Goal: Task Accomplishment & Management: Use online tool/utility

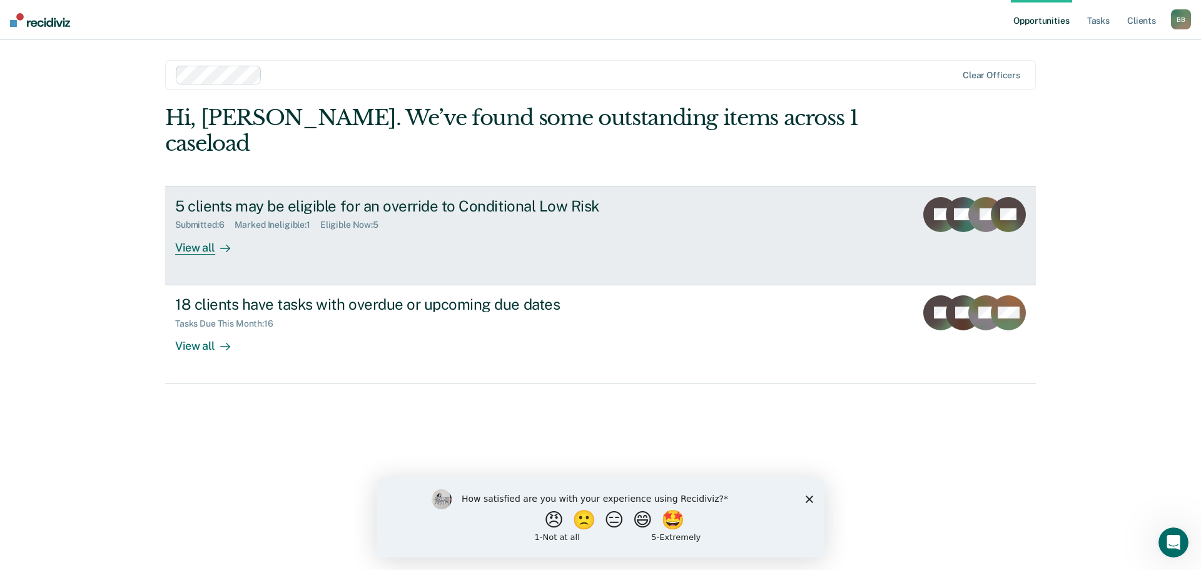
click at [184, 230] on div "View all" at bounding box center [210, 242] width 70 height 24
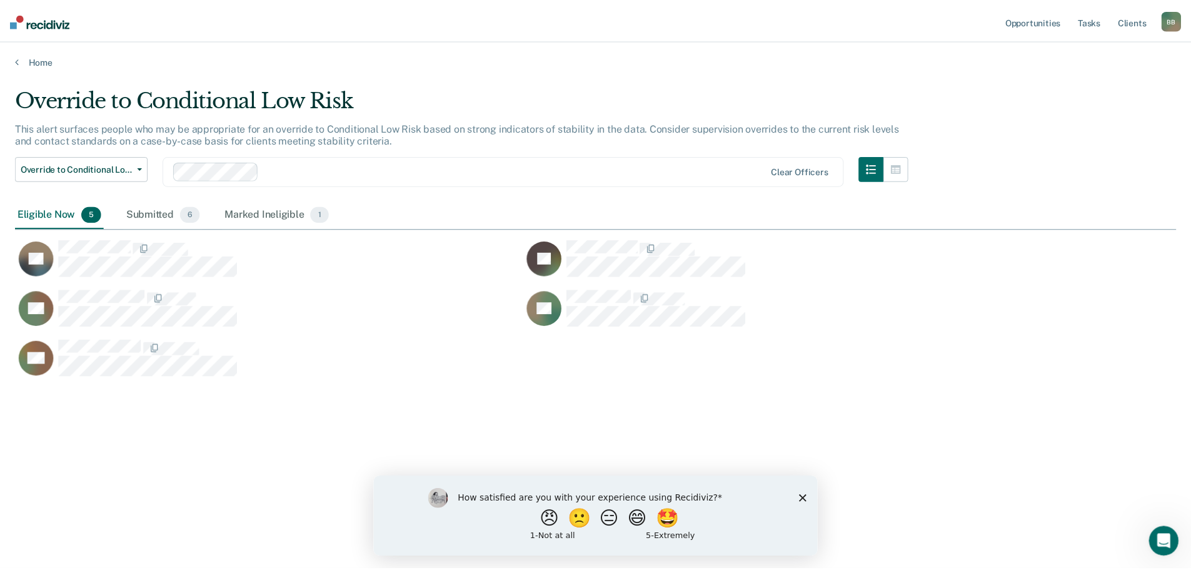
scroll to position [380, 1161]
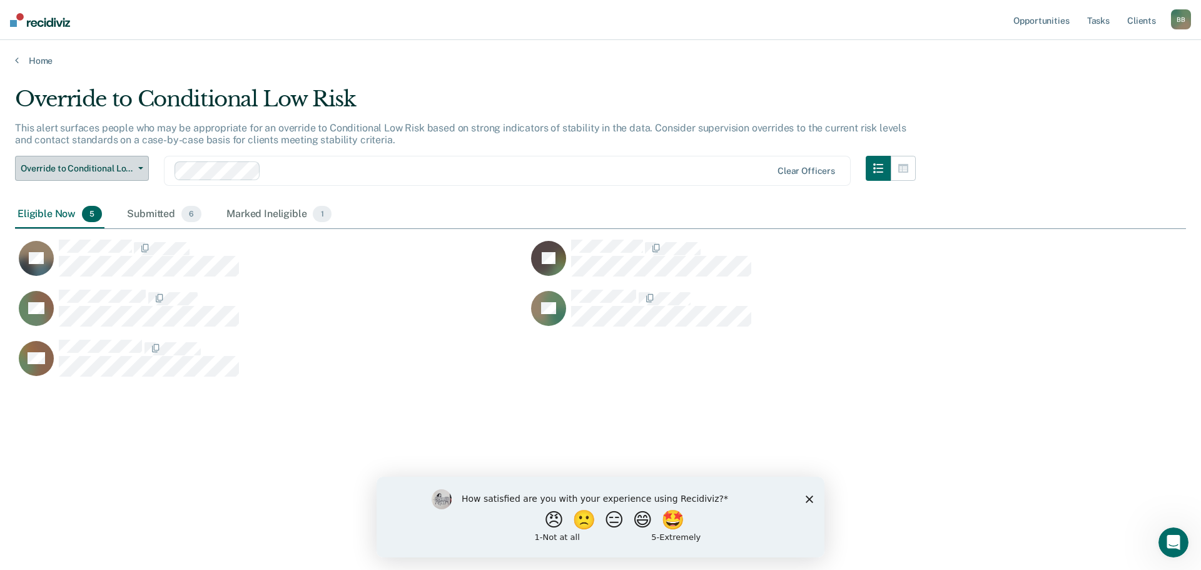
click at [116, 173] on button "Override to Conditional Low Risk" at bounding box center [82, 168] width 134 height 25
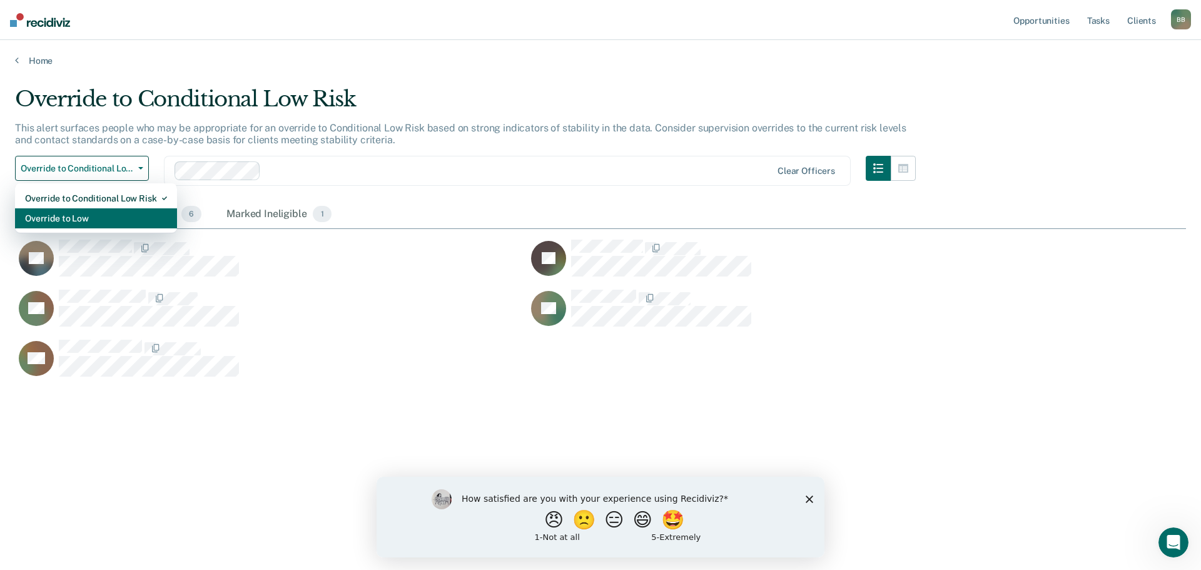
click at [84, 222] on div "Override to Low" at bounding box center [96, 218] width 142 height 20
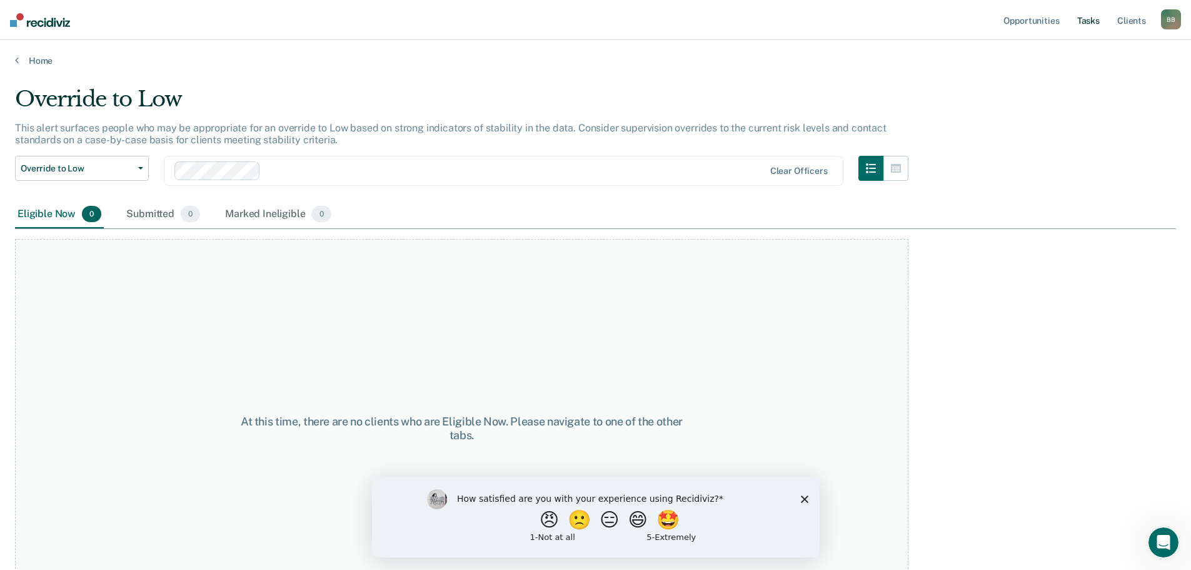
click at [1081, 21] on link "Tasks" at bounding box center [1089, 20] width 28 height 40
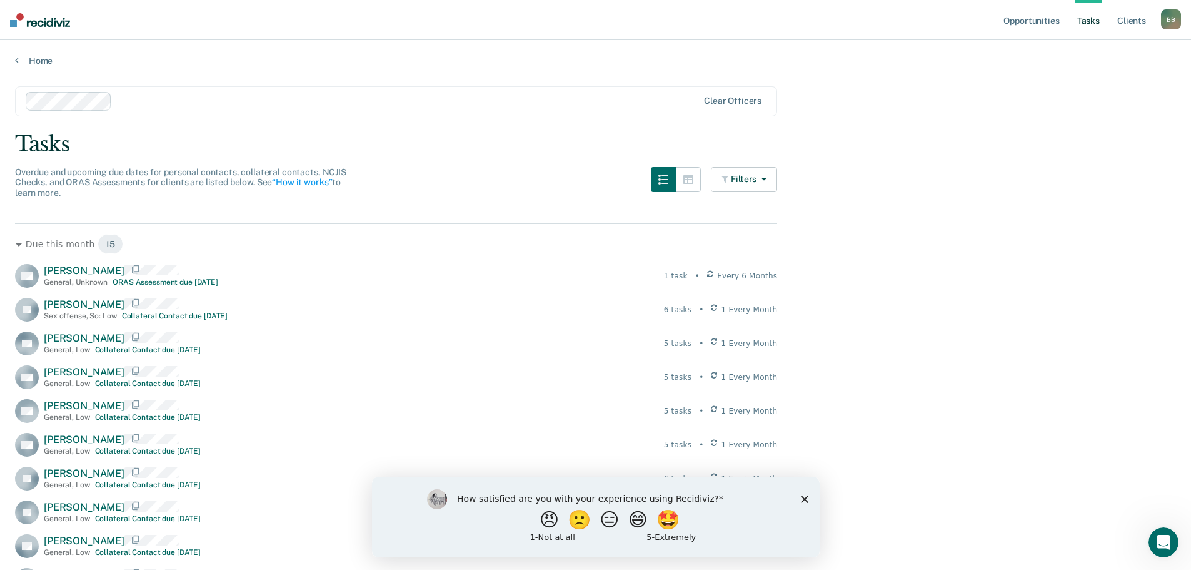
scroll to position [125, 0]
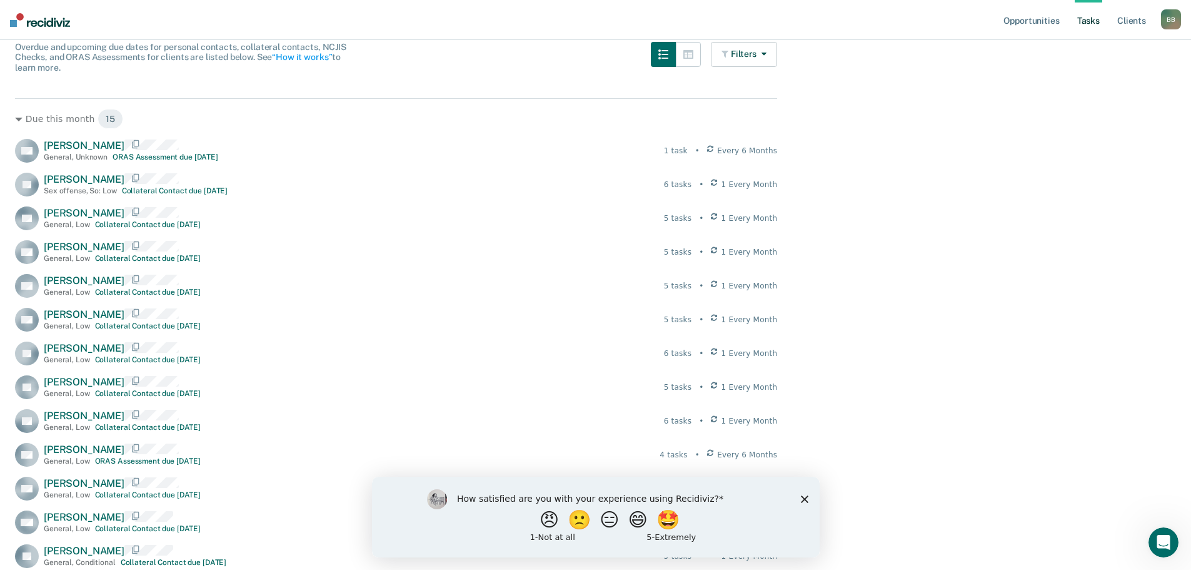
drag, startPoint x: 806, startPoint y: 497, endPoint x: 1184, endPoint y: 972, distance: 607.4
click at [806, 497] on icon "Close survey" at bounding box center [804, 499] width 8 height 8
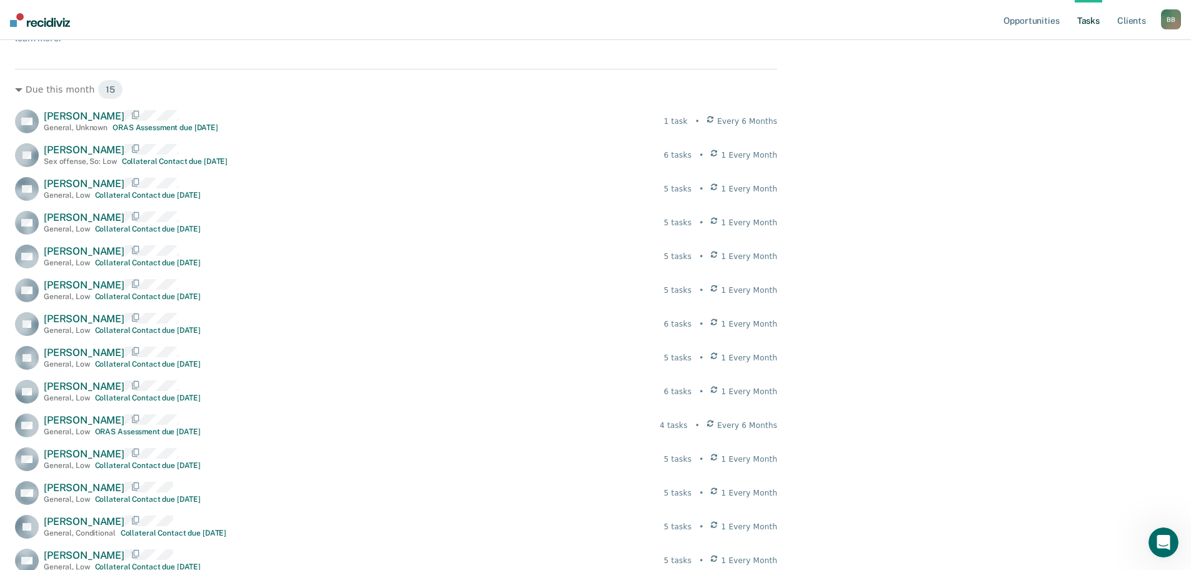
scroll to position [0, 0]
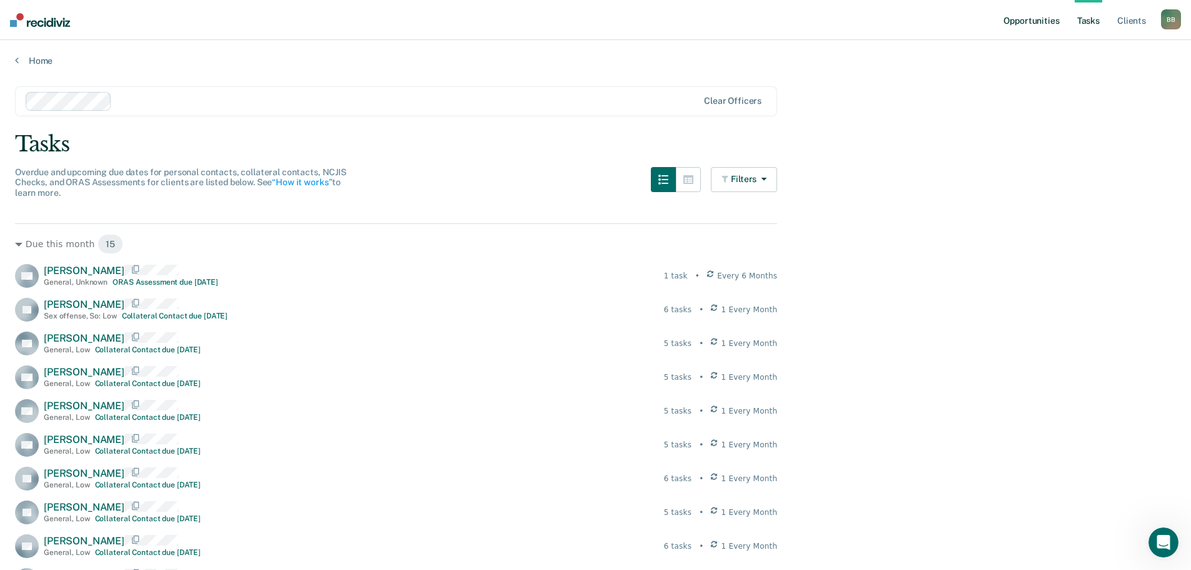
click at [1028, 24] on link "Opportunities" at bounding box center [1031, 20] width 61 height 40
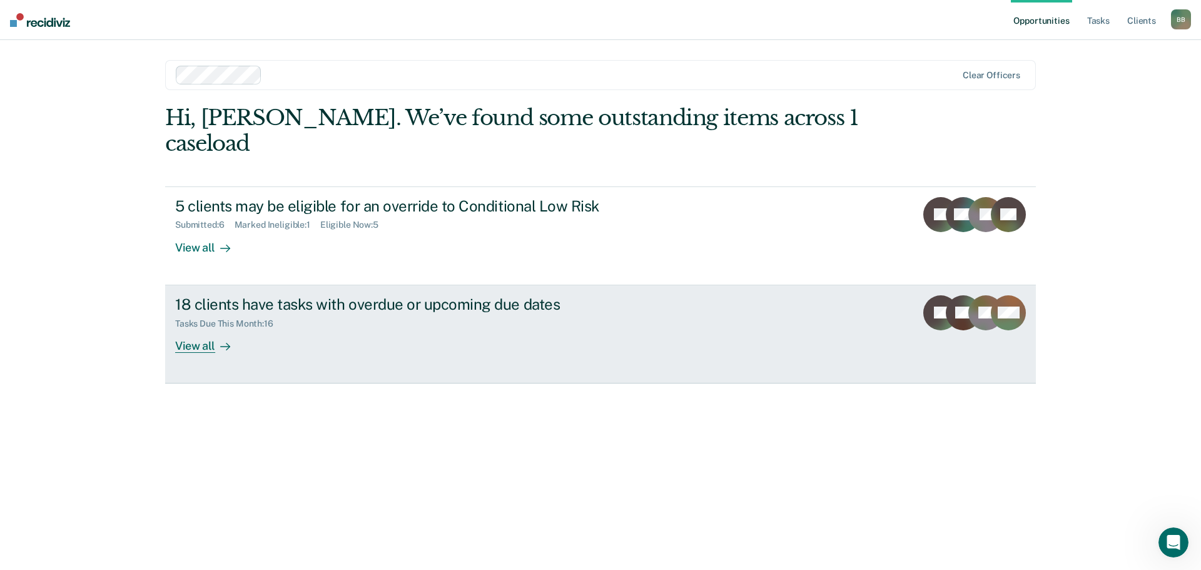
click at [514, 295] on div "18 clients have tasks with overdue or upcoming due dates" at bounding box center [394, 304] width 439 height 18
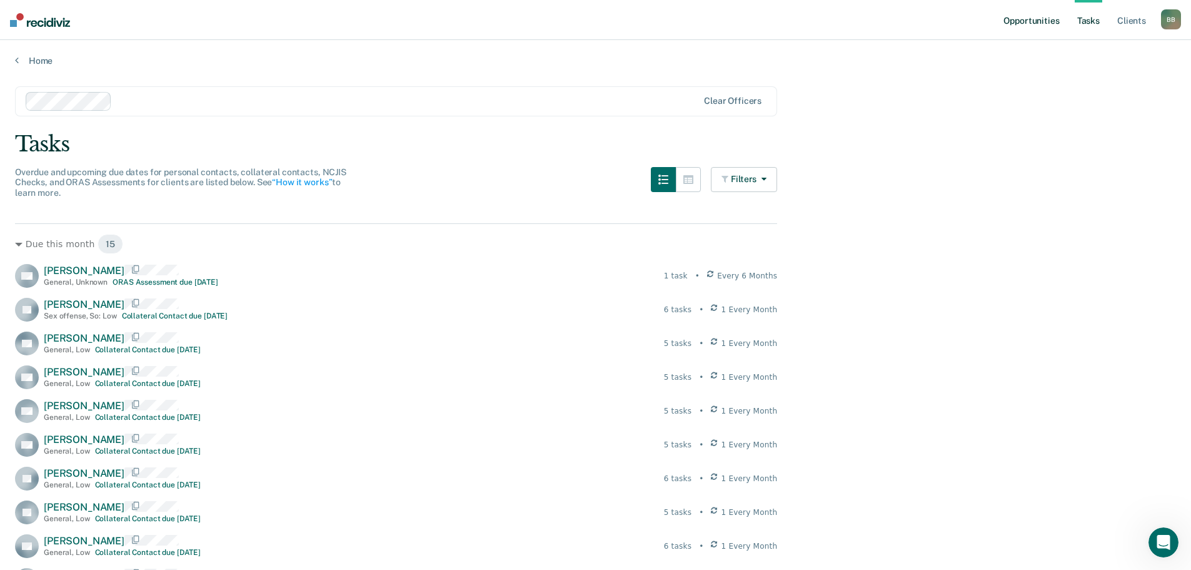
click at [1040, 28] on link "Opportunities" at bounding box center [1031, 20] width 61 height 40
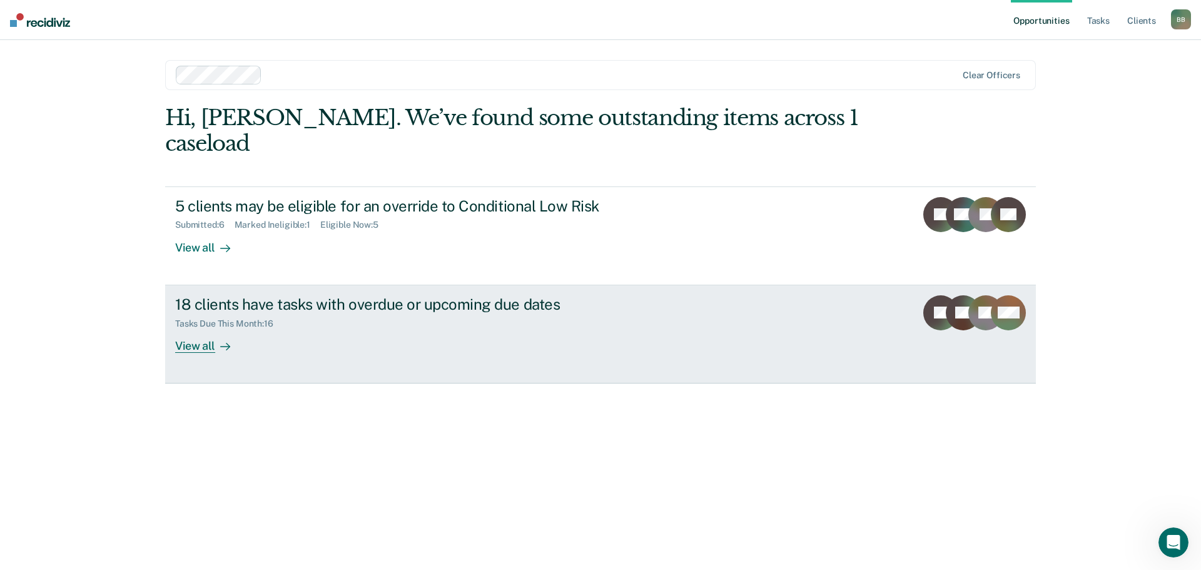
click at [214, 328] on div "View all" at bounding box center [210, 340] width 70 height 24
